Goal: Book appointment/travel/reservation

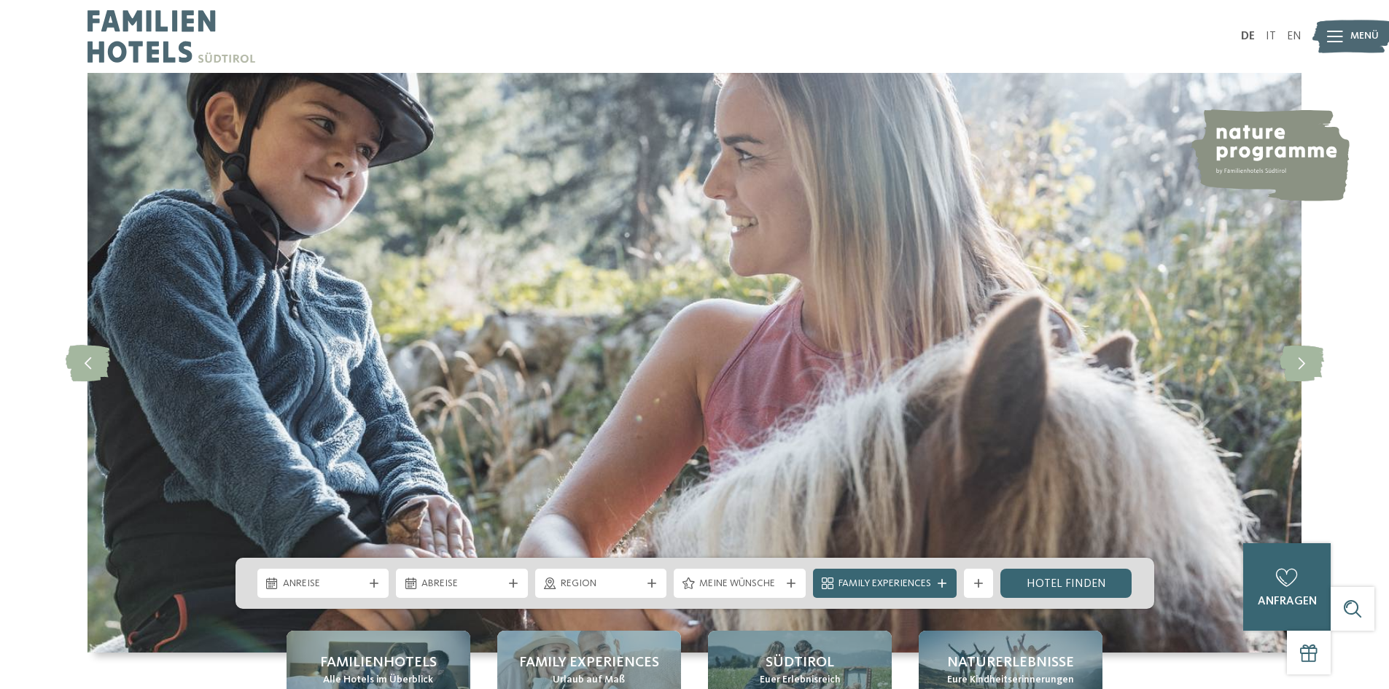
click at [285, 577] on span "Anreise" at bounding box center [323, 584] width 81 height 15
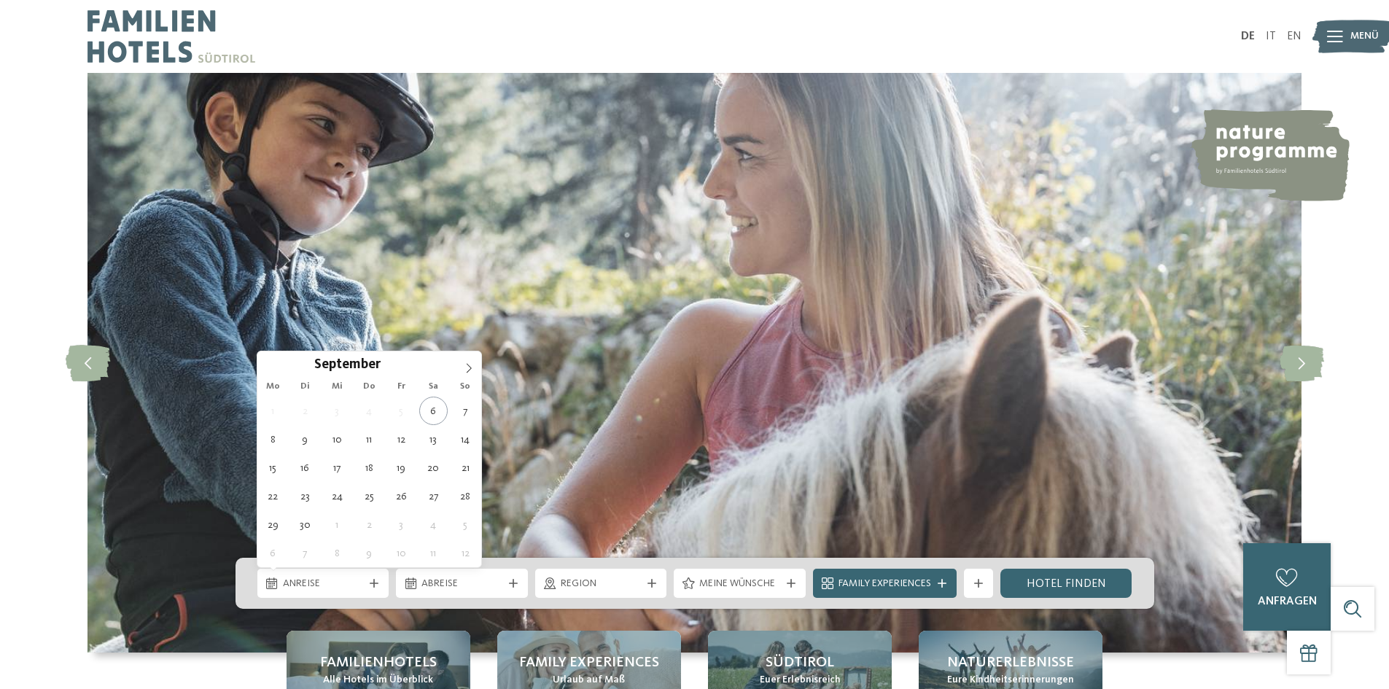
click at [465, 368] on icon at bounding box center [469, 368] width 10 height 10
click at [465, 366] on icon at bounding box center [469, 368] width 10 height 10
type input "****"
click at [465, 366] on icon at bounding box center [469, 368] width 10 height 10
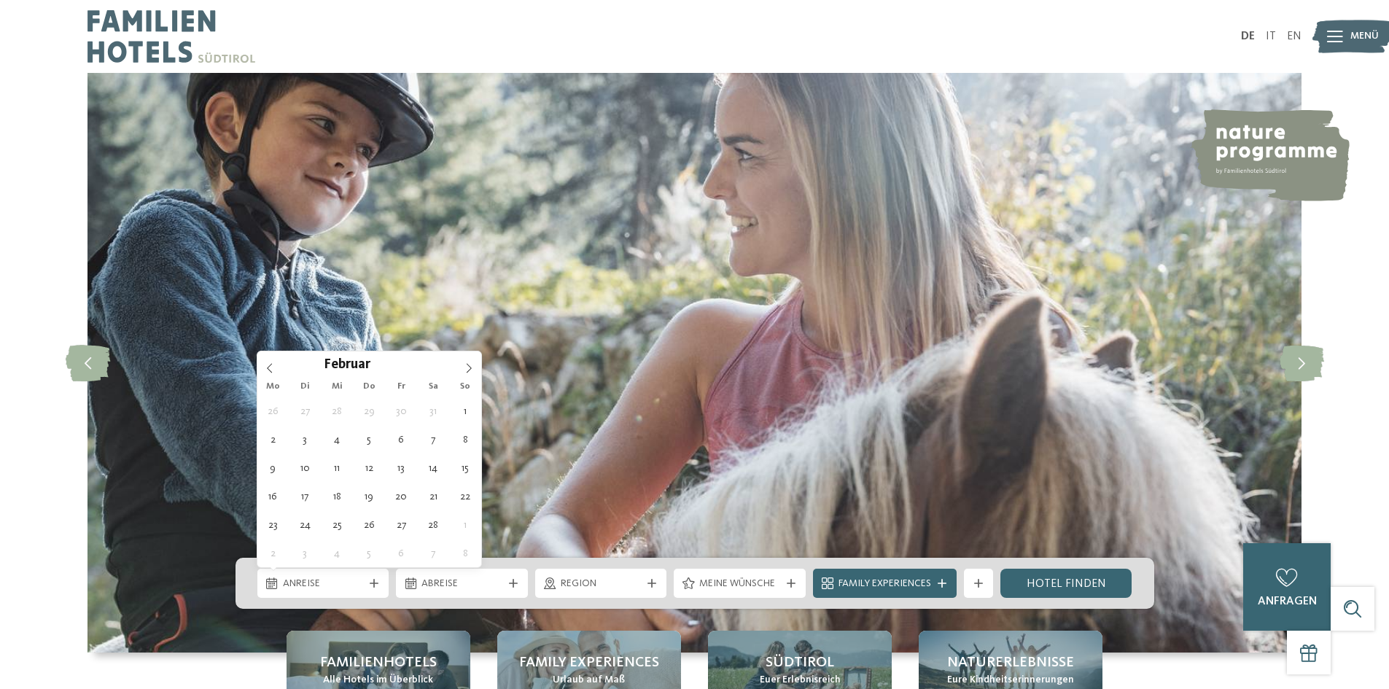
click at [465, 366] on icon at bounding box center [469, 368] width 10 height 10
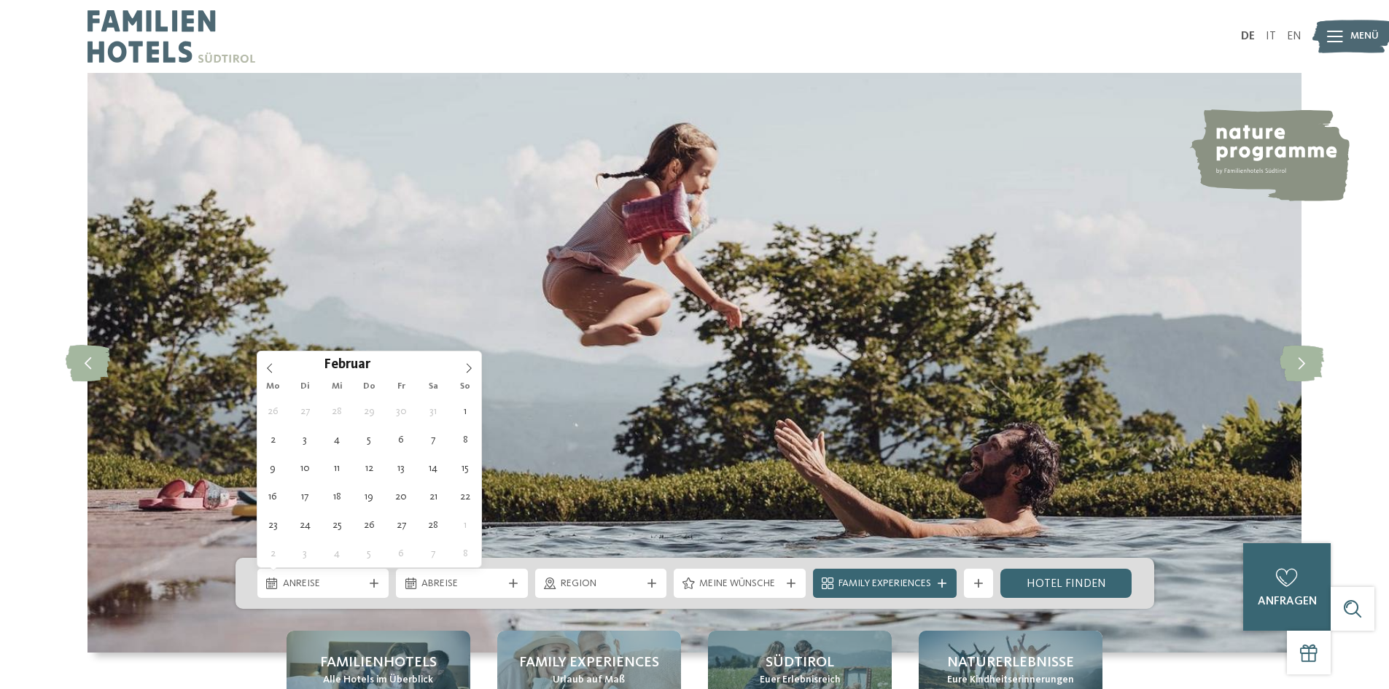
type div "17.02.2026"
type input "****"
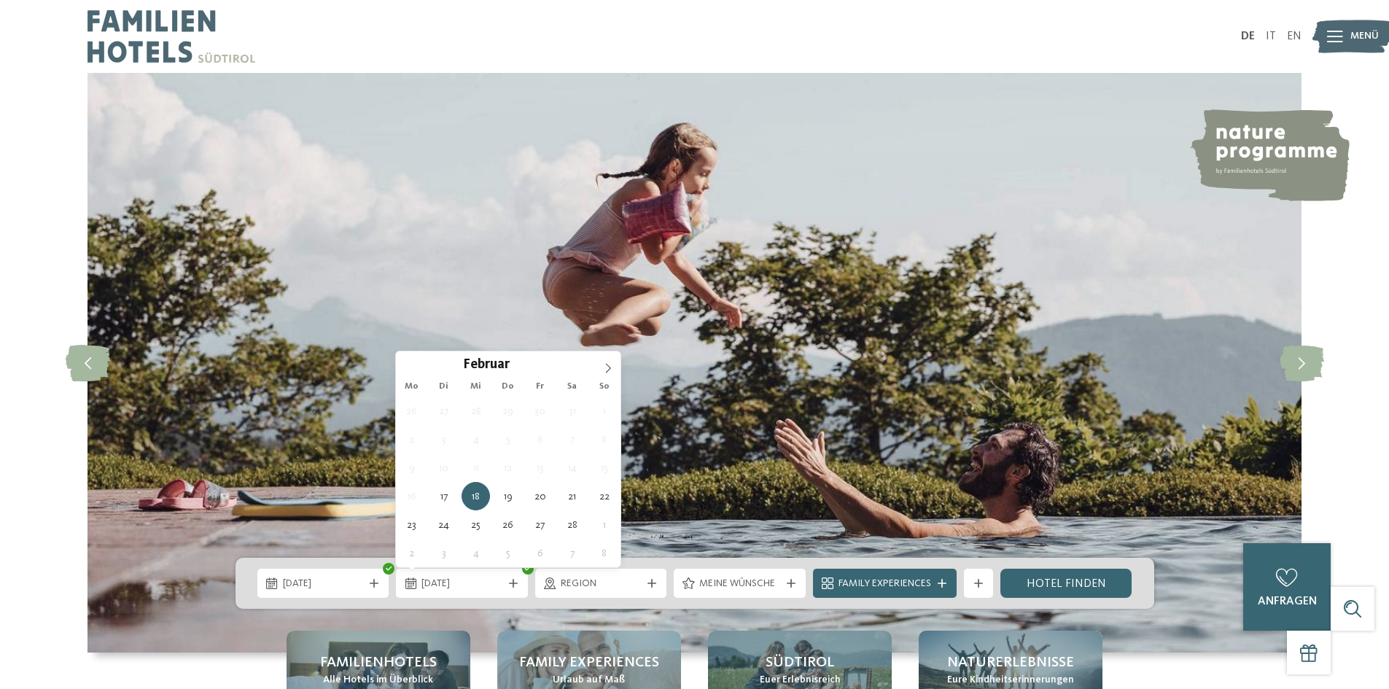
type div "22.02.2026"
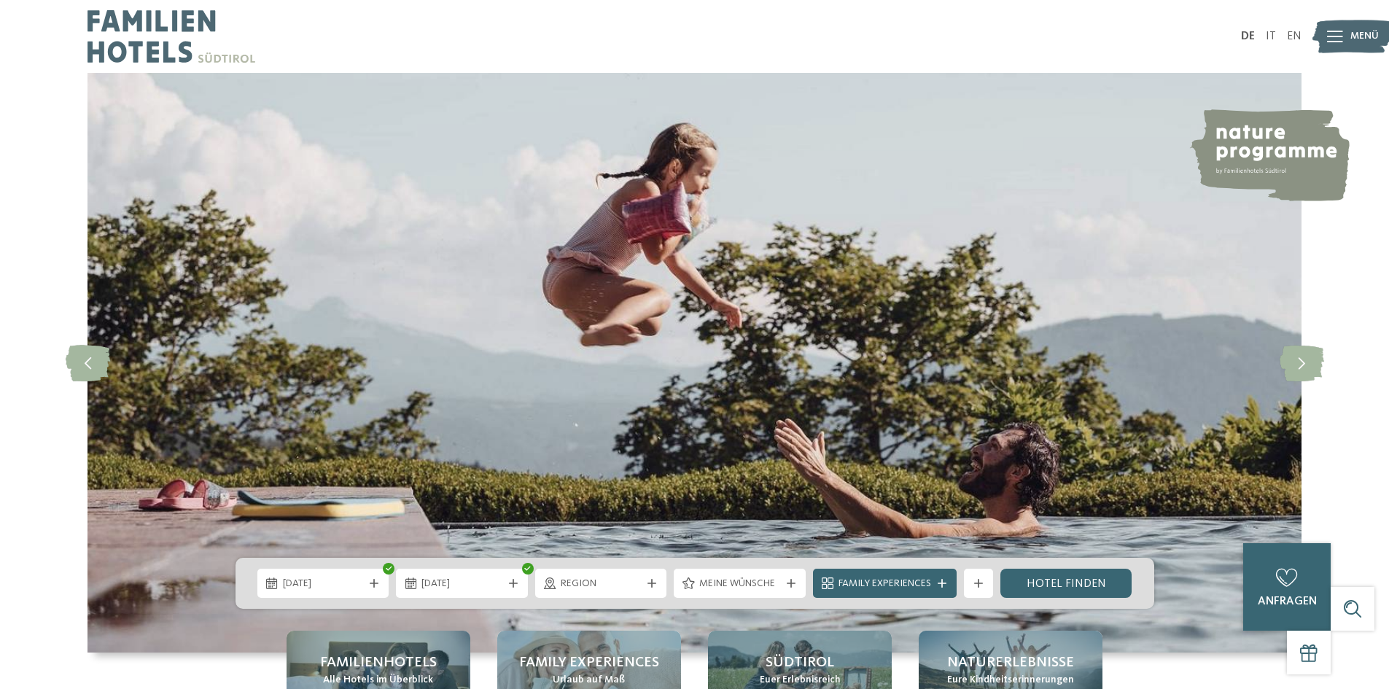
click at [344, 581] on span "17.02.2026" at bounding box center [323, 584] width 81 height 15
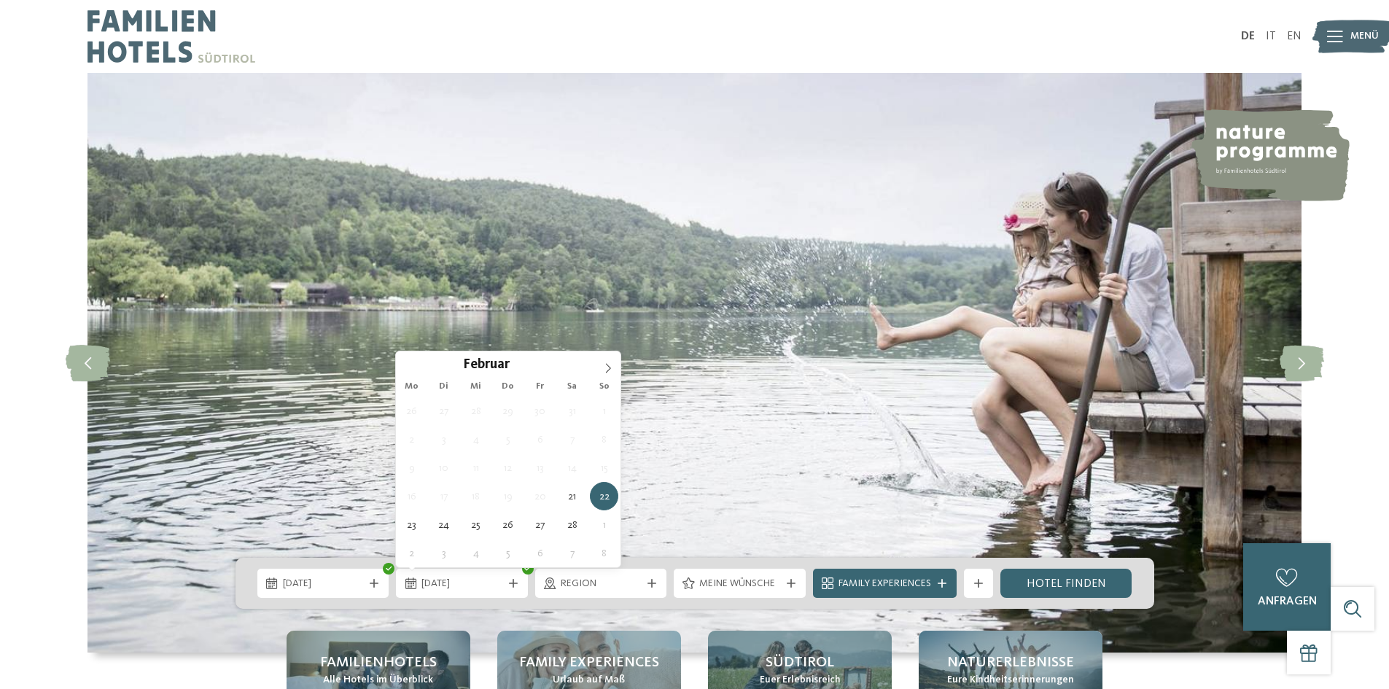
click at [363, 584] on div "21.02.2026" at bounding box center [323, 583] width 88 height 16
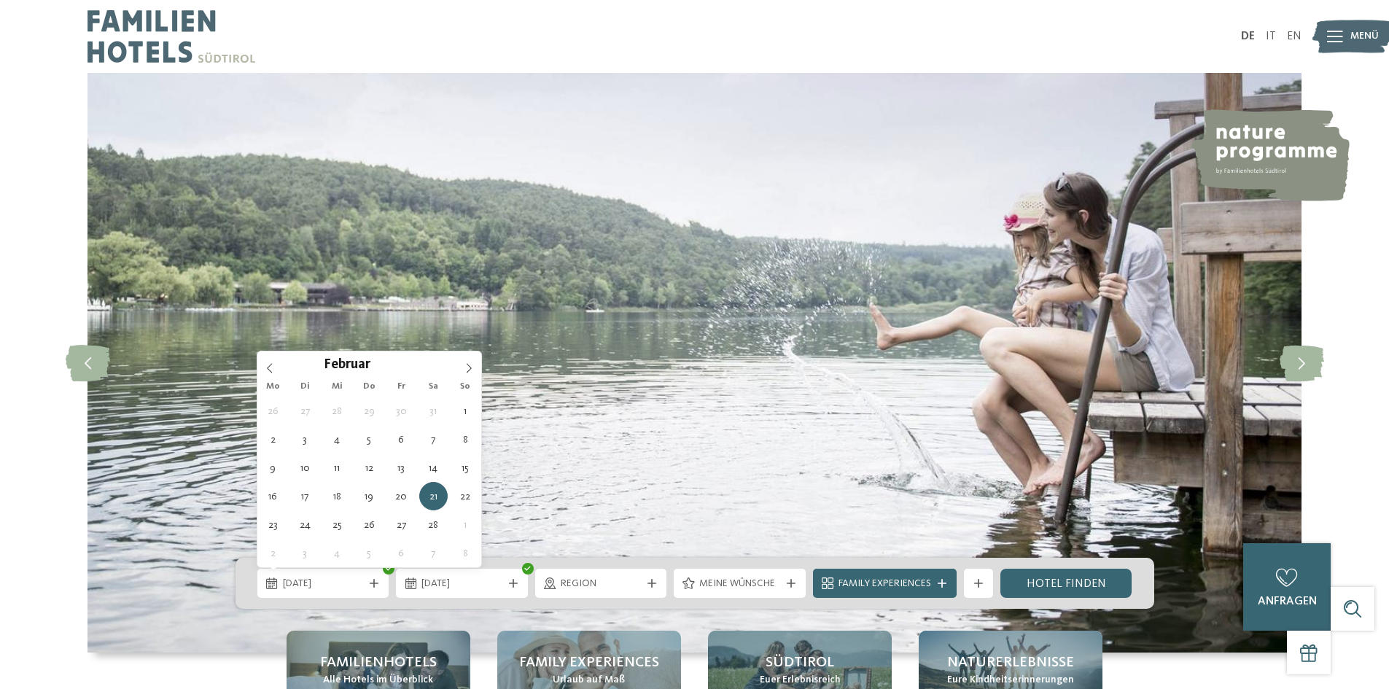
type div "17.02.2026"
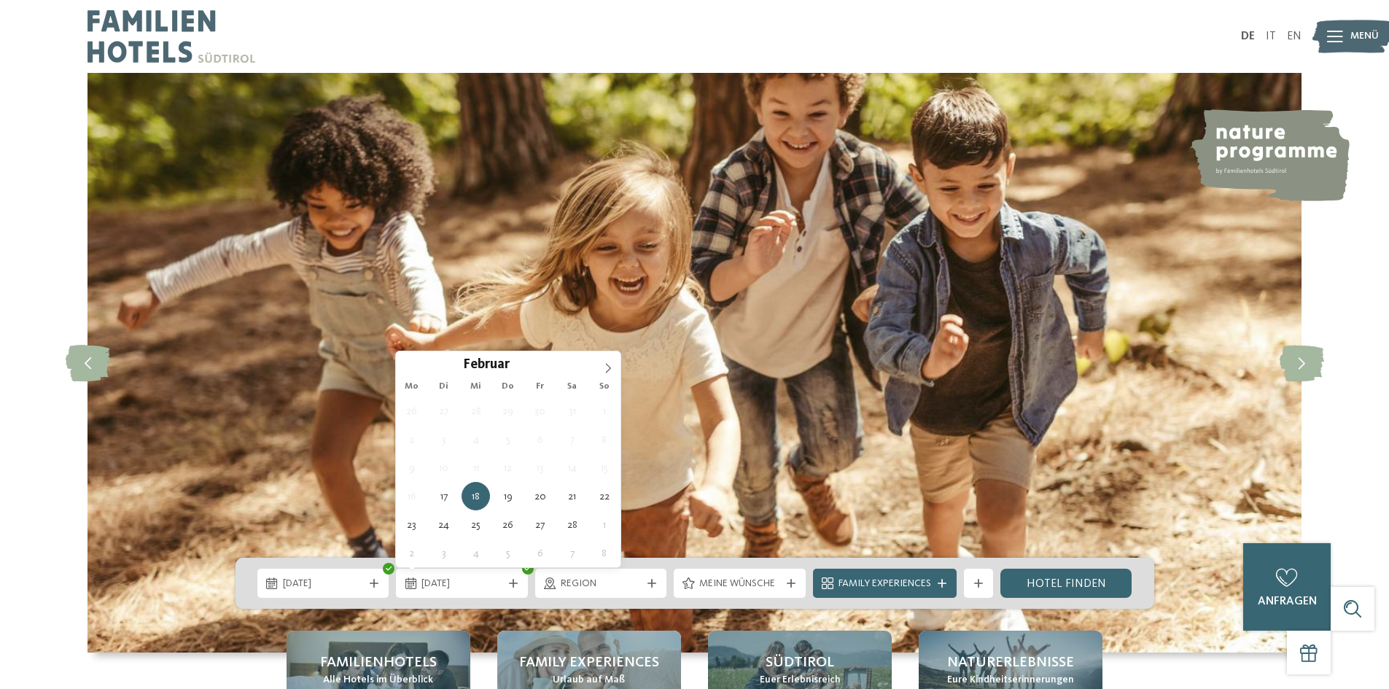
type div "21.02.2026"
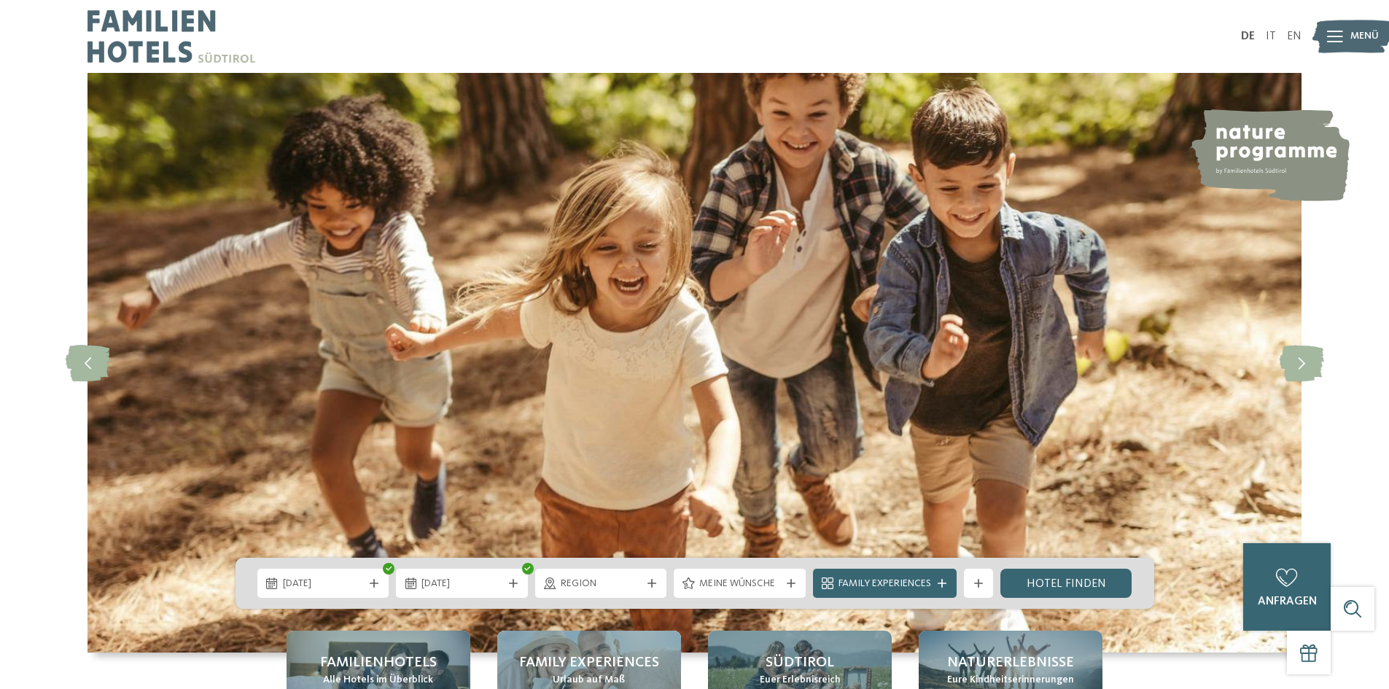
click at [641, 581] on div "Region" at bounding box center [601, 583] width 88 height 16
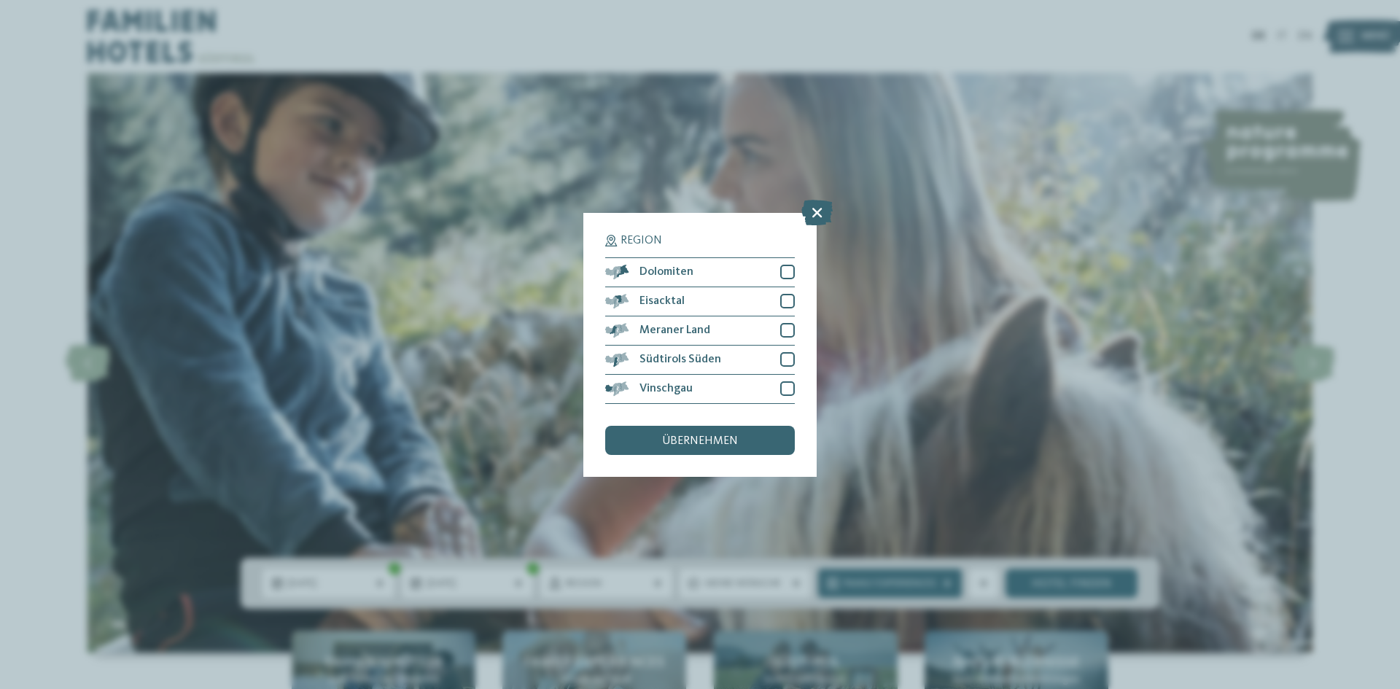
click at [788, 276] on div at bounding box center [787, 272] width 15 height 15
click at [792, 304] on div at bounding box center [787, 301] width 15 height 15
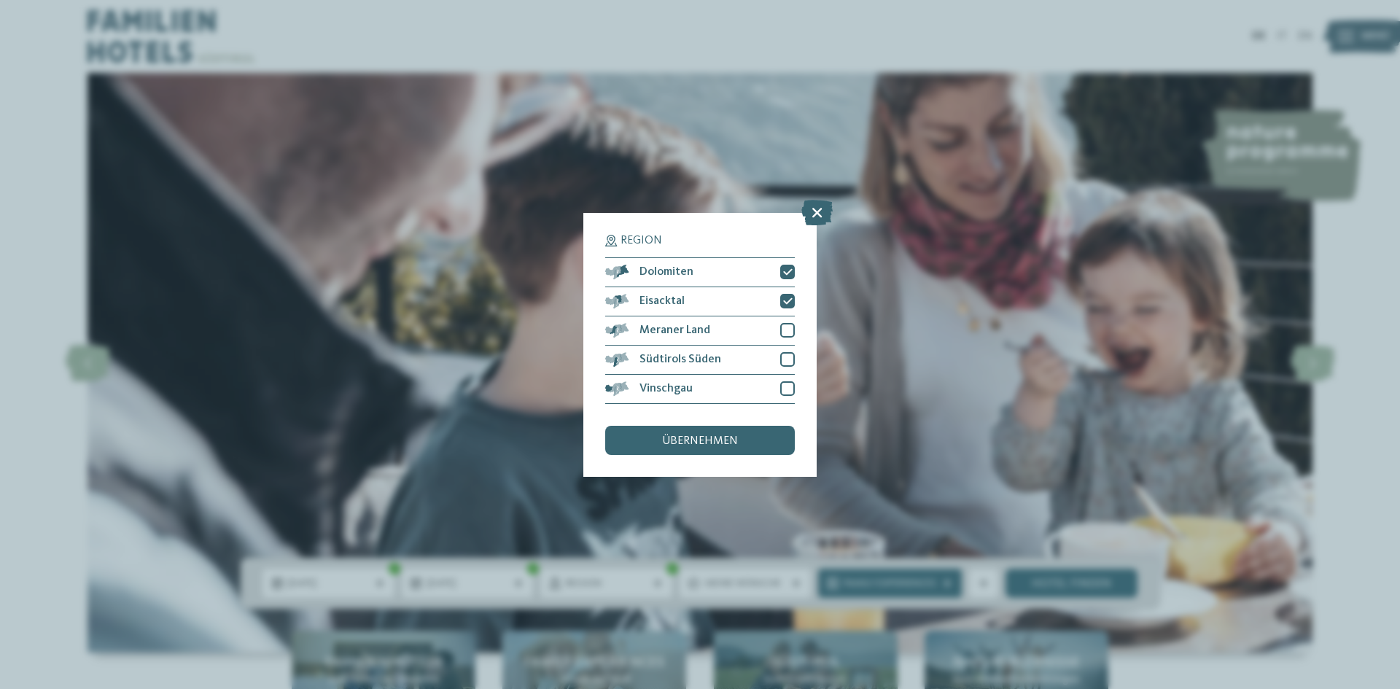
click at [791, 323] on div at bounding box center [787, 330] width 15 height 15
click at [783, 357] on div at bounding box center [787, 359] width 15 height 15
click at [785, 390] on div at bounding box center [787, 388] width 15 height 15
click at [737, 443] on span "übernehmen" at bounding box center [700, 441] width 76 height 12
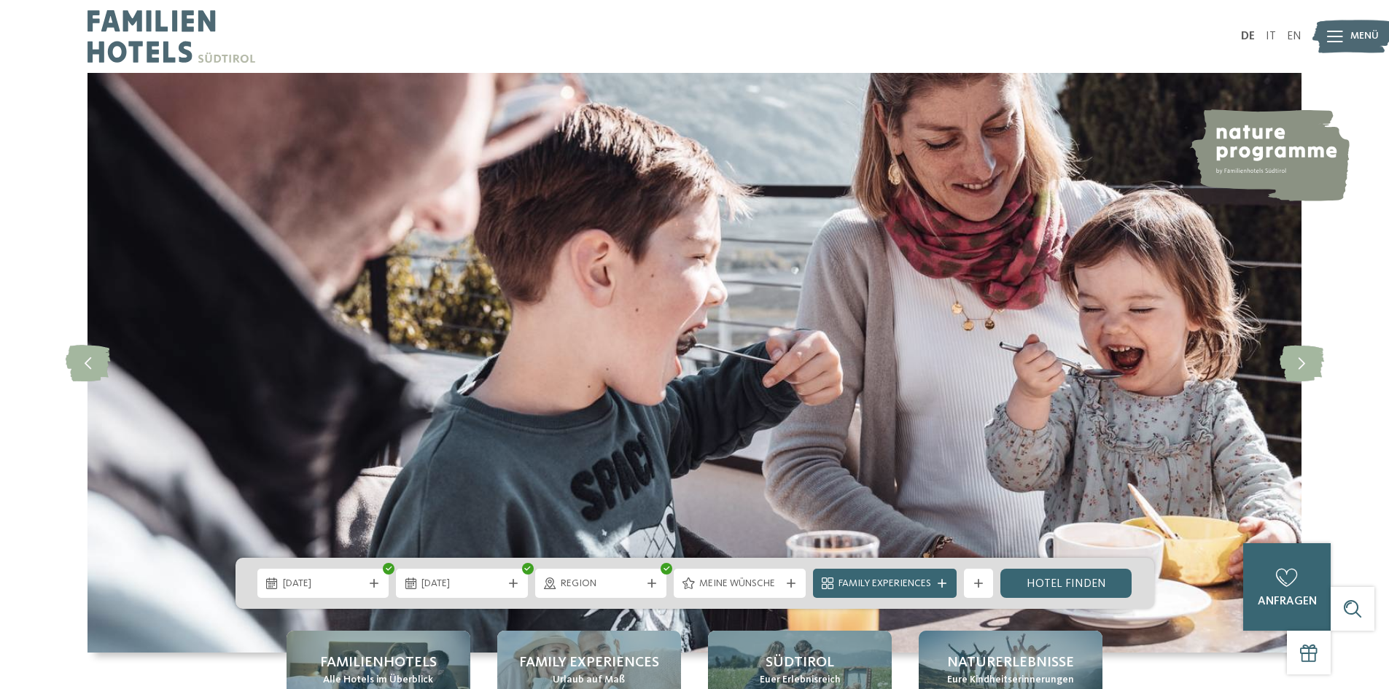
click at [700, 580] on span "Meine Wünsche" at bounding box center [739, 584] width 81 height 15
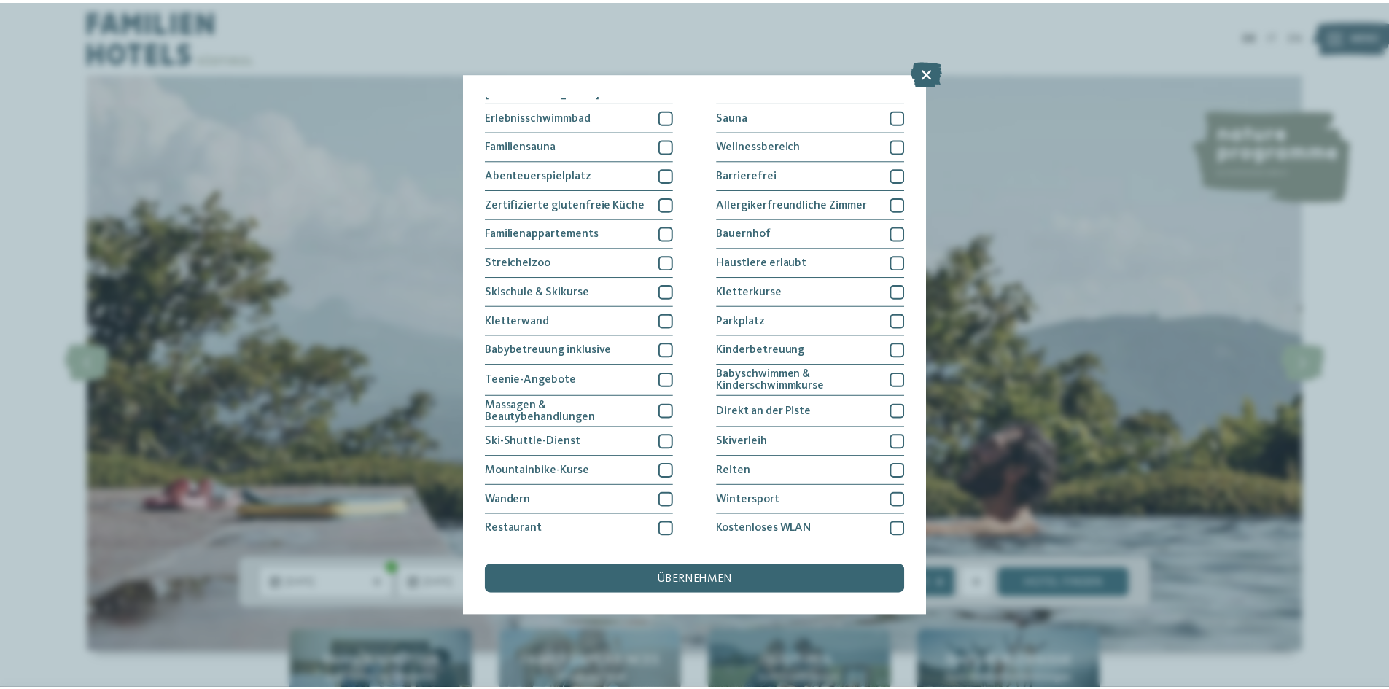
scroll to position [75, 0]
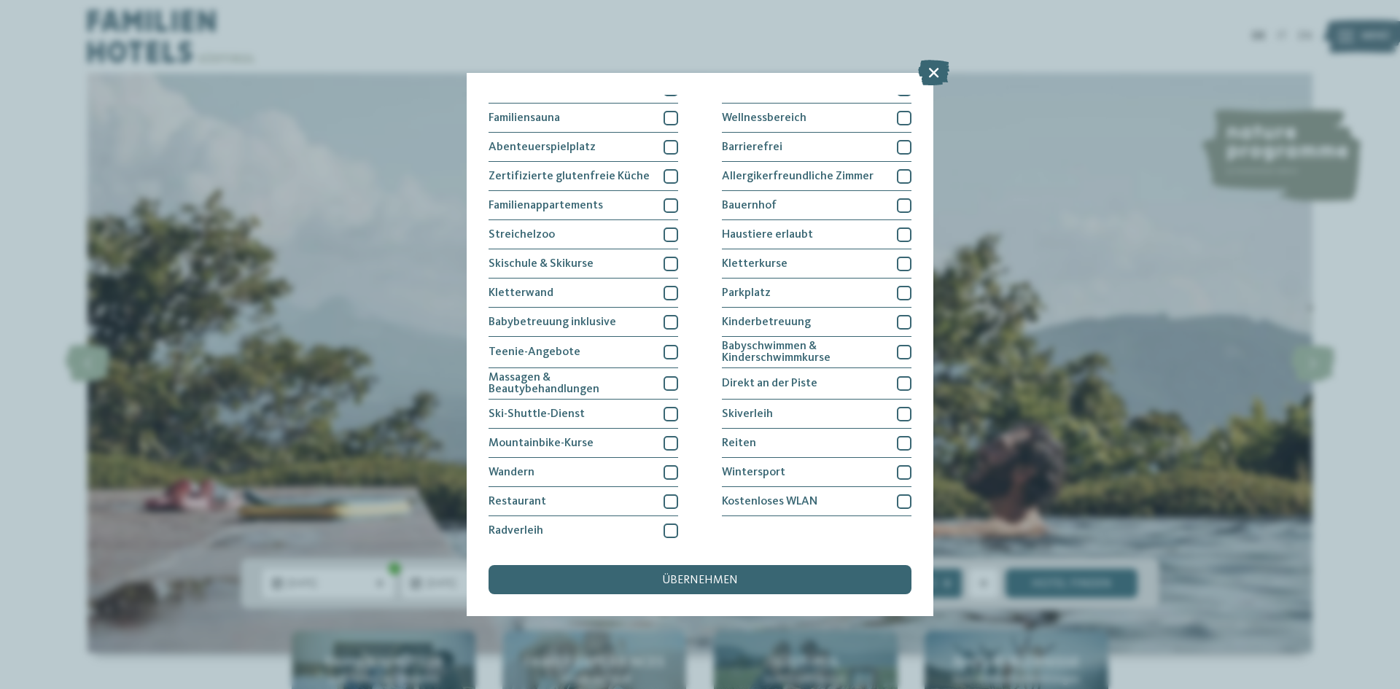
click at [664, 320] on div at bounding box center [671, 322] width 15 height 15
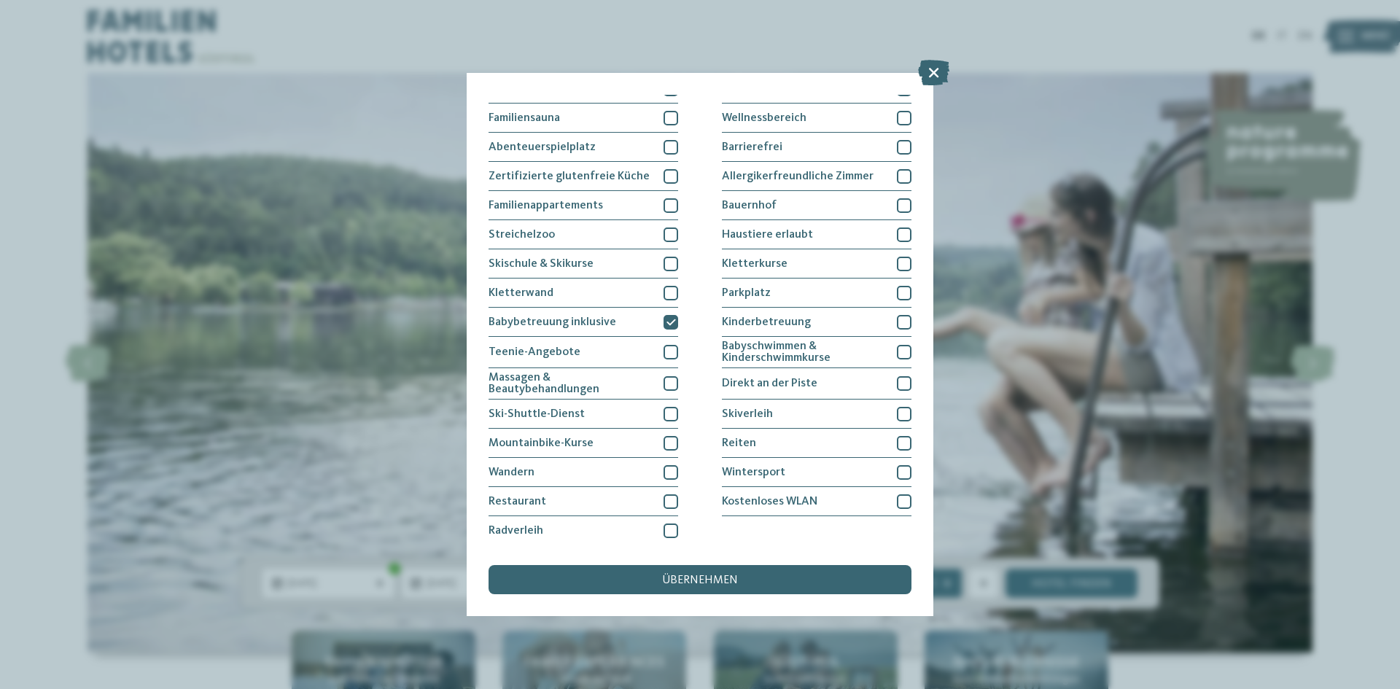
click at [664, 260] on div at bounding box center [671, 264] width 15 height 15
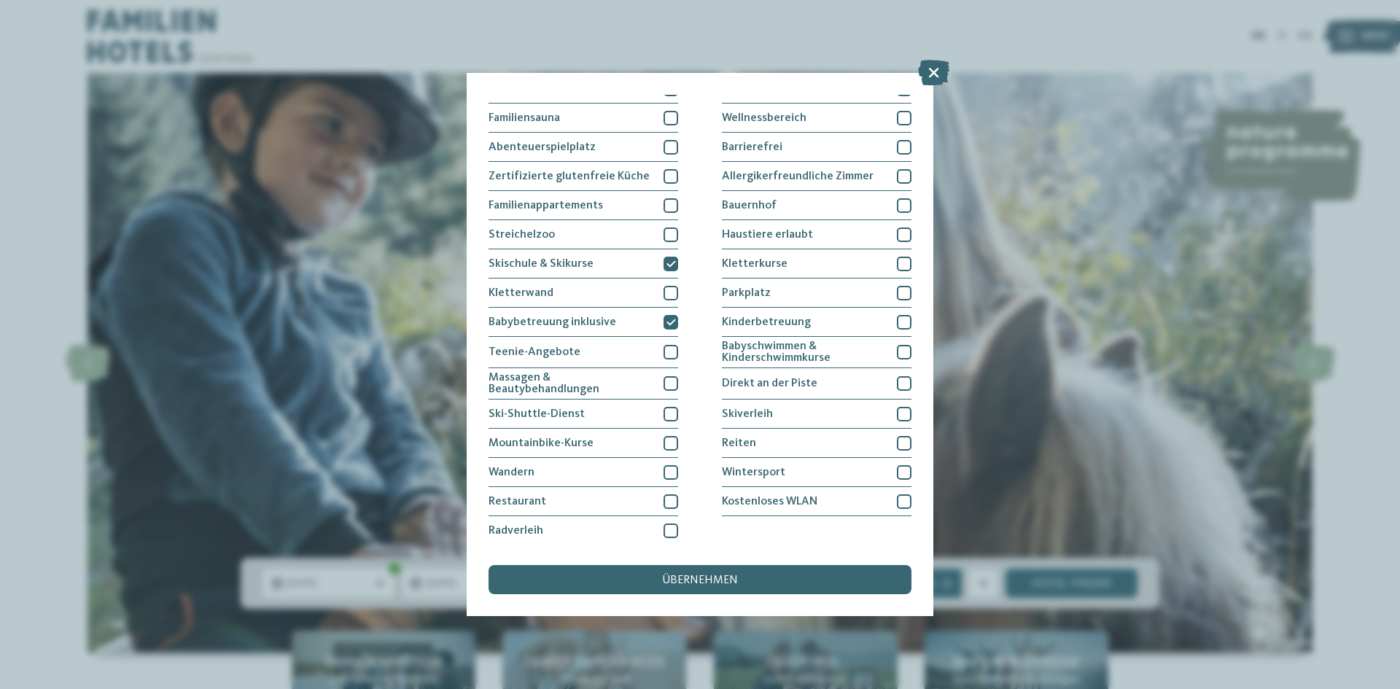
click at [678, 583] on span "übernehmen" at bounding box center [700, 581] width 76 height 12
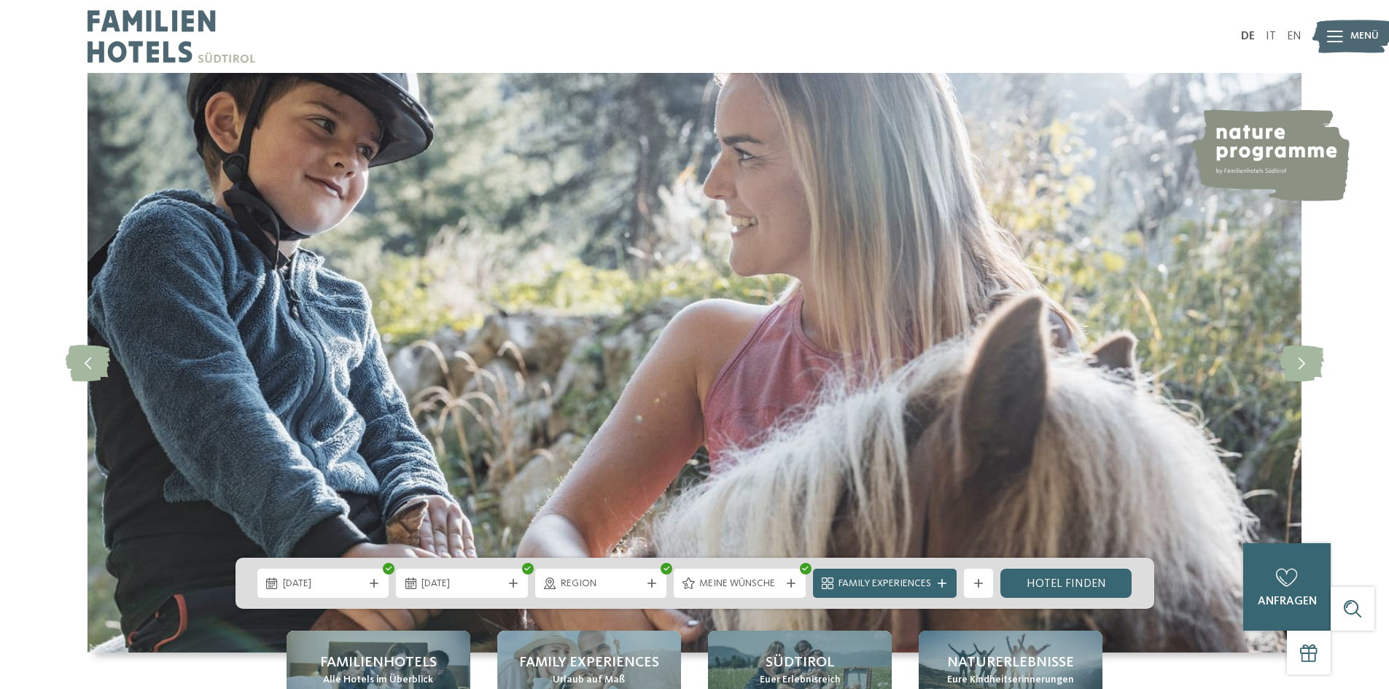
click at [1042, 573] on link "Hotel finden" at bounding box center [1067, 583] width 132 height 29
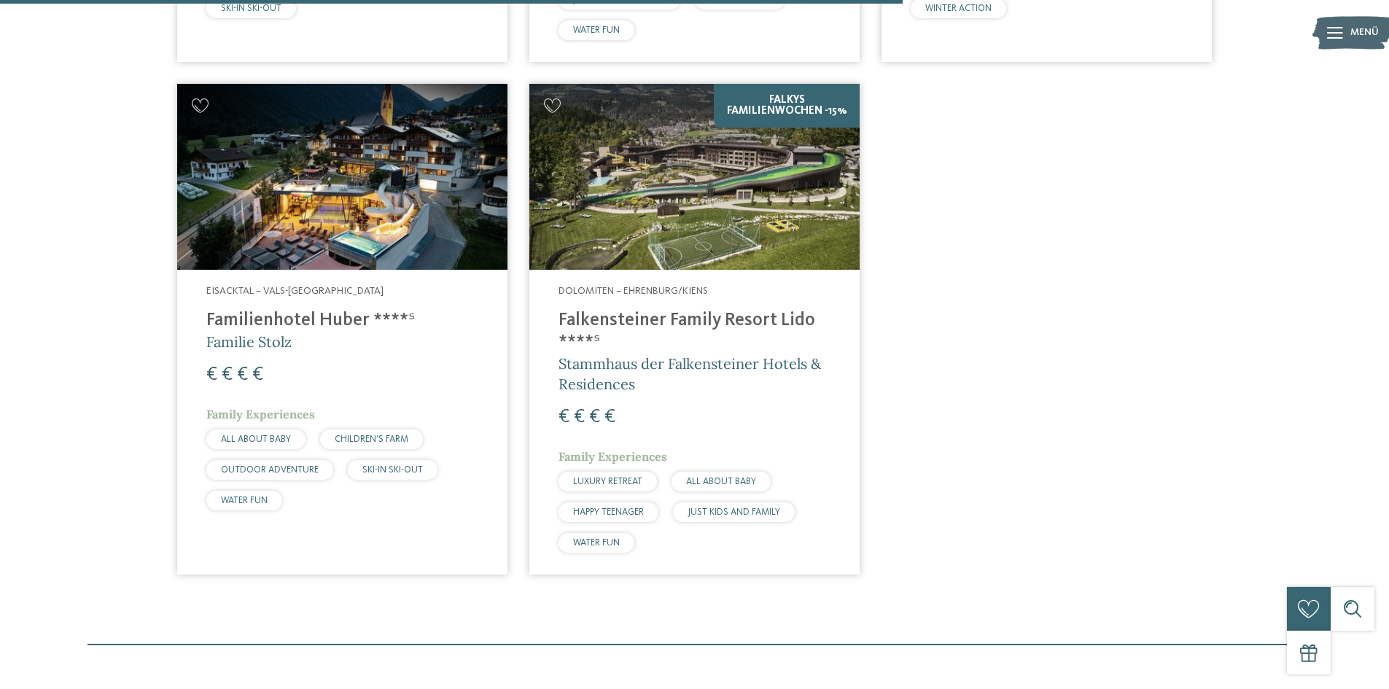
scroll to position [1427, 0]
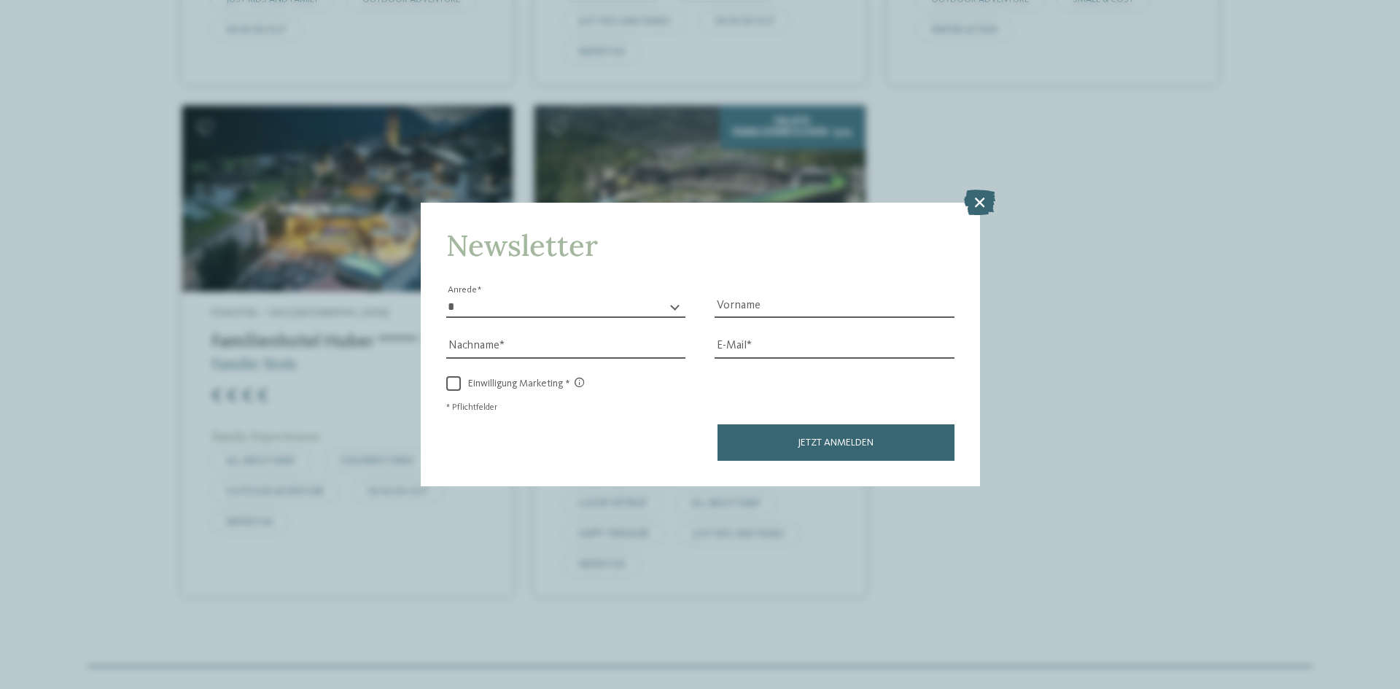
click at [979, 197] on icon at bounding box center [979, 203] width 31 height 26
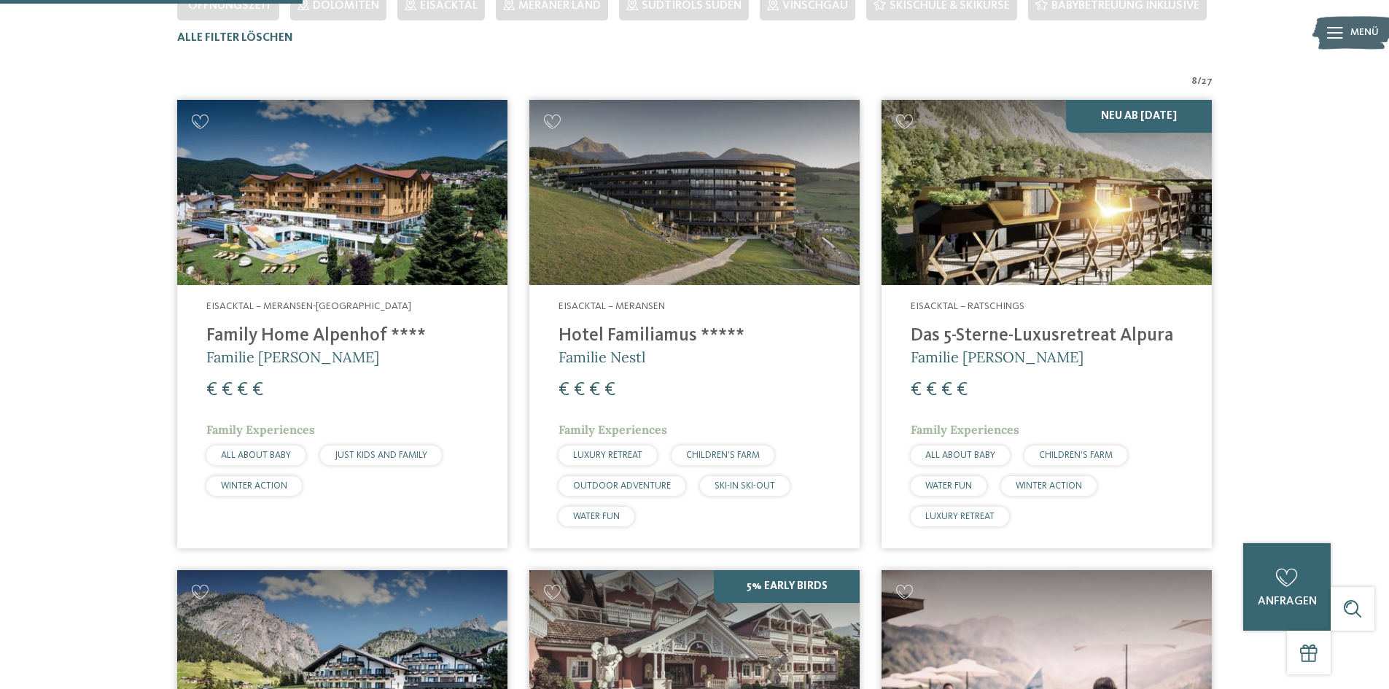
scroll to position [478, 0]
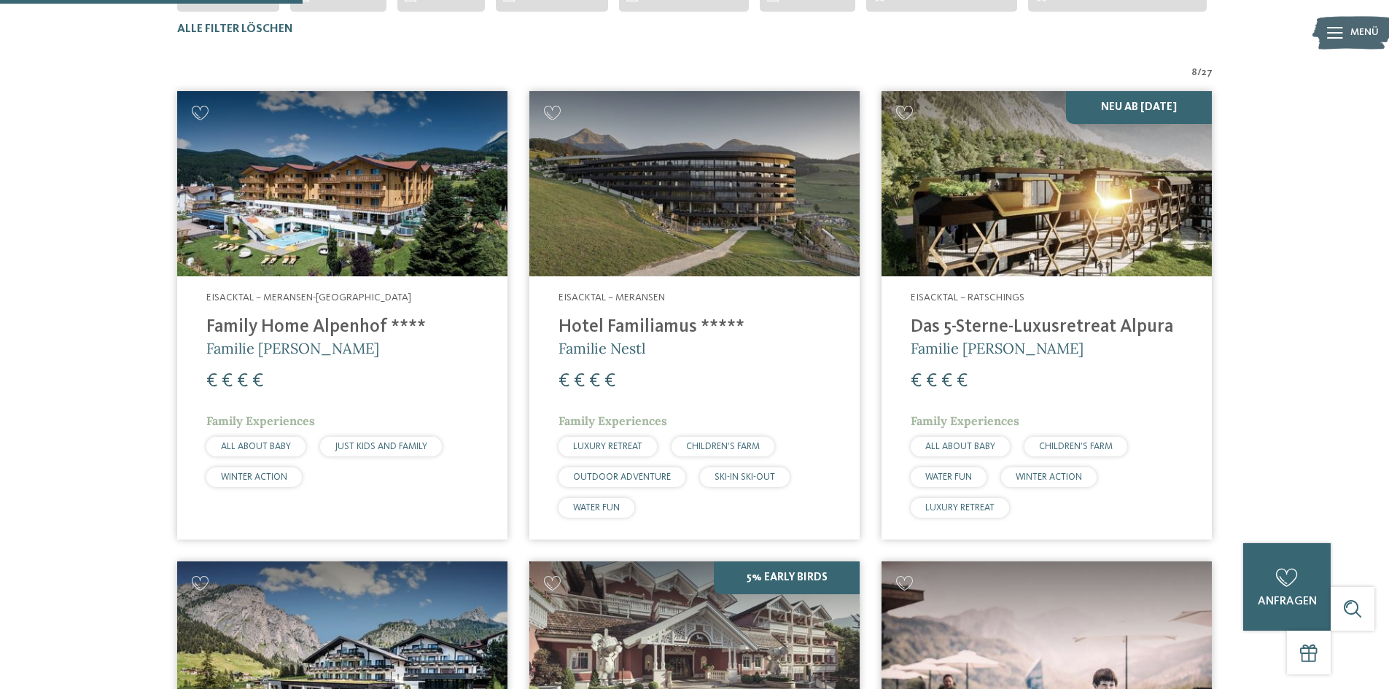
click at [309, 330] on h4 "Family Home Alpenhof ****" at bounding box center [342, 328] width 272 height 22
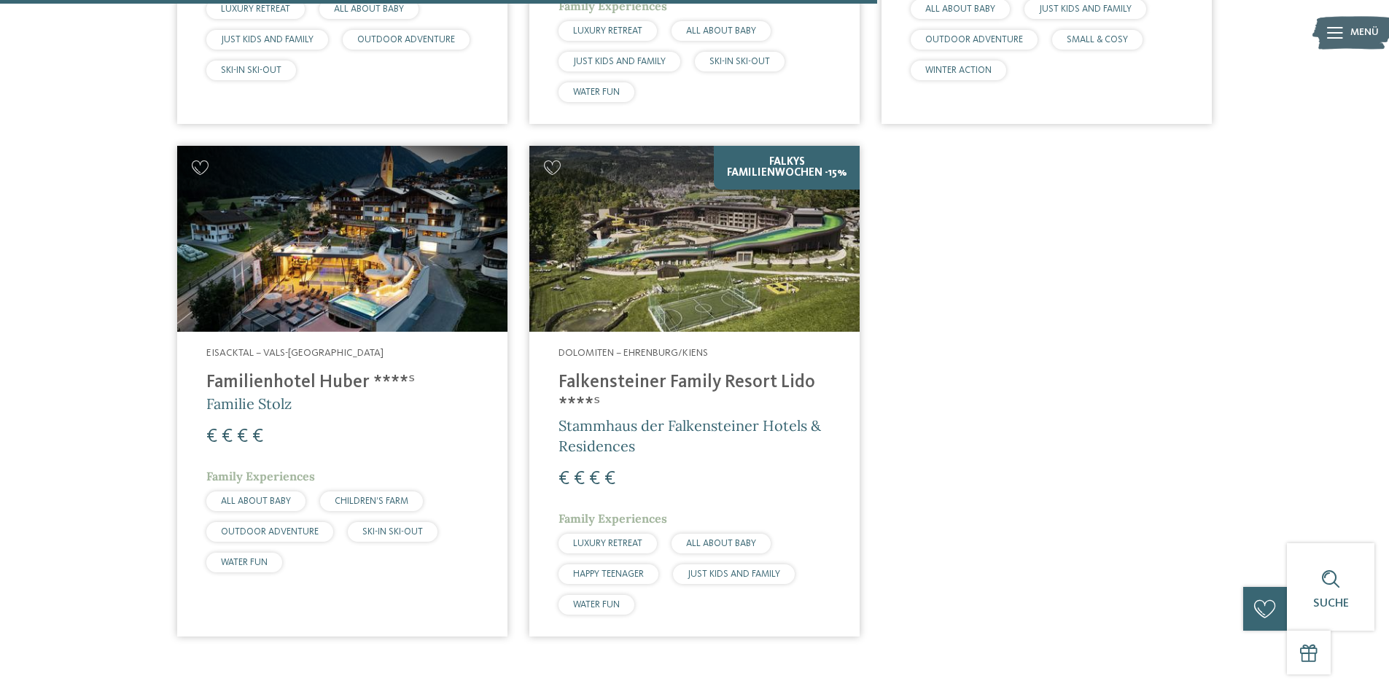
scroll to position [1386, 0]
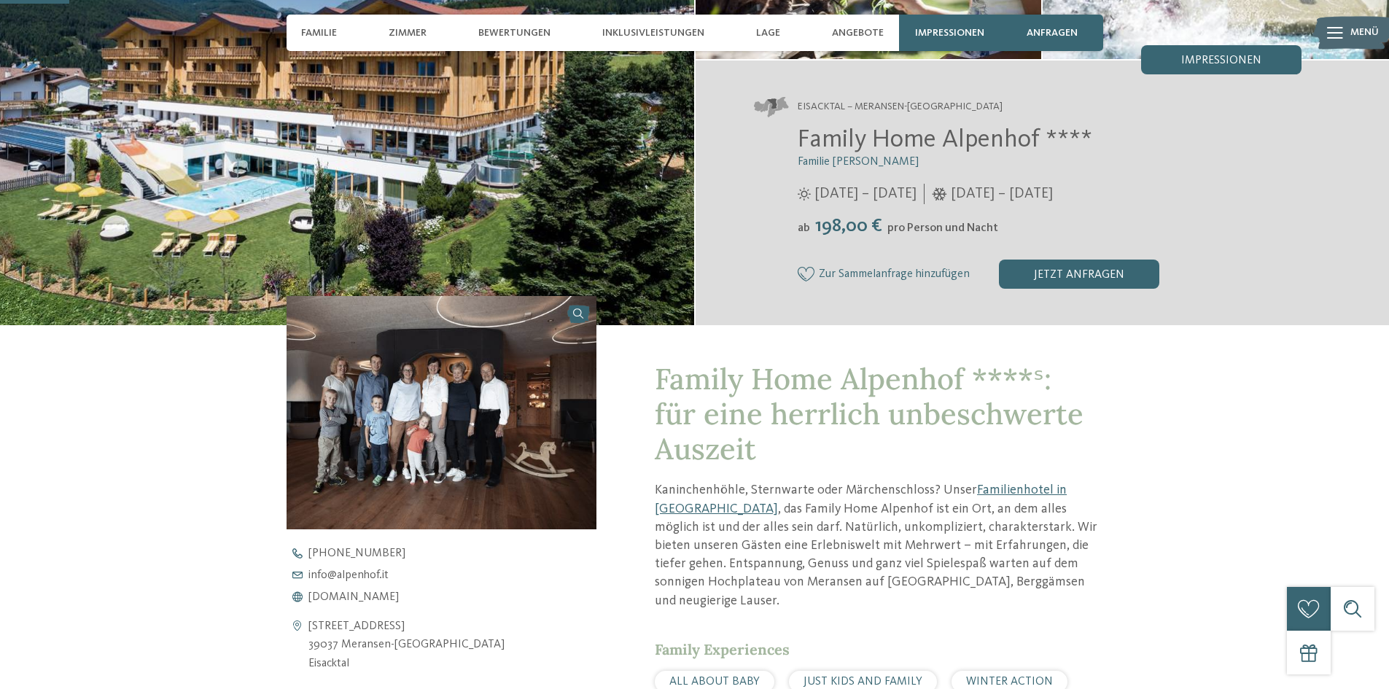
scroll to position [146, 0]
